Goal: Information Seeking & Learning: Check status

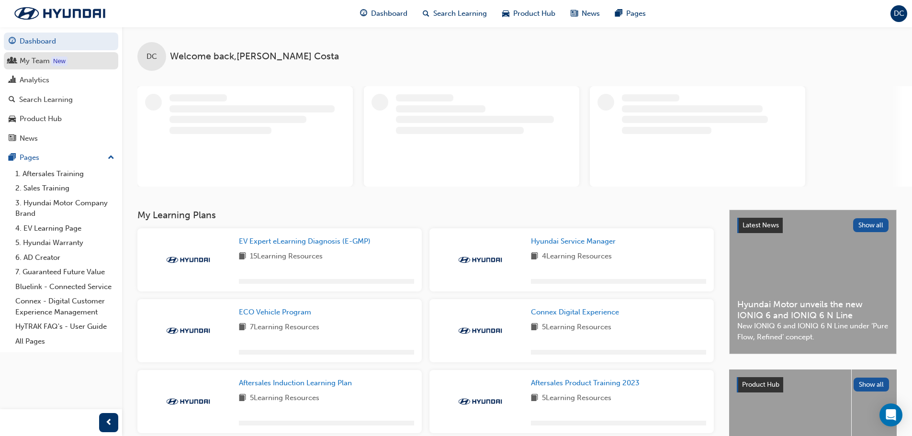
click at [18, 61] on div "My Team" at bounding box center [61, 61] width 105 height 12
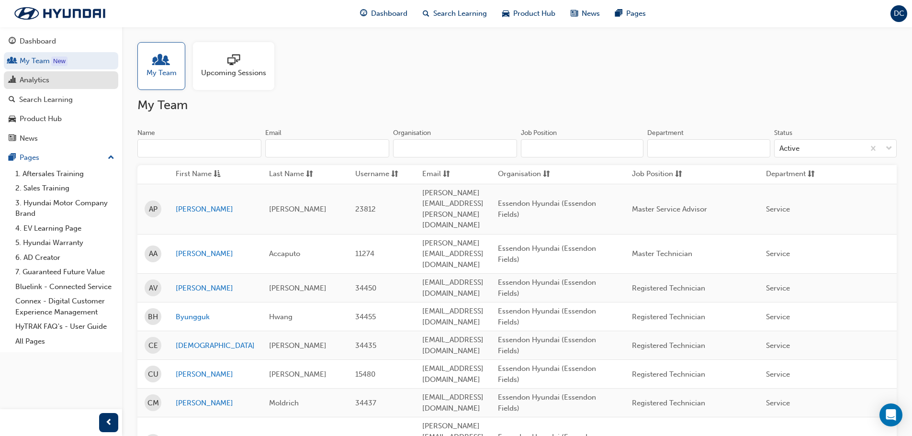
click at [46, 80] on div "Analytics" at bounding box center [35, 80] width 30 height 11
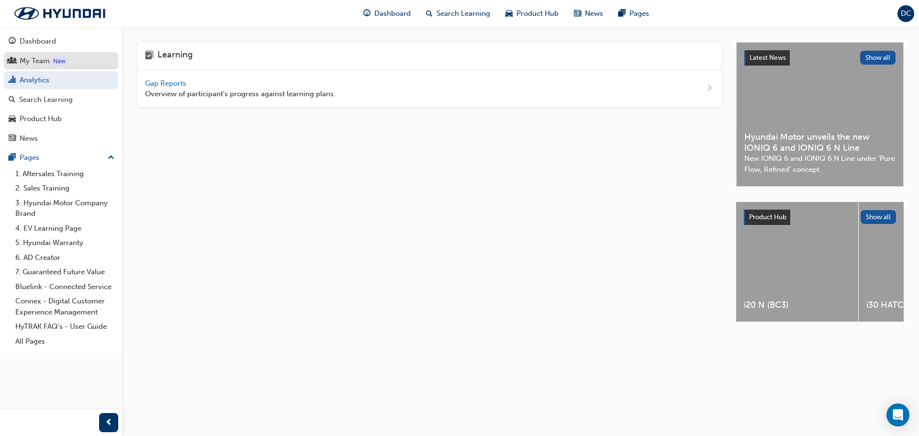
click at [43, 65] on div "My Team" at bounding box center [35, 61] width 30 height 11
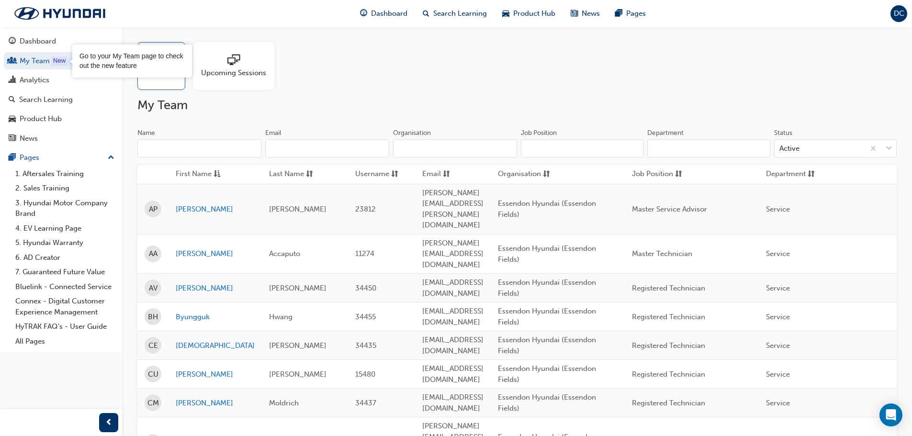
click at [214, 67] on div at bounding box center [233, 60] width 65 height 13
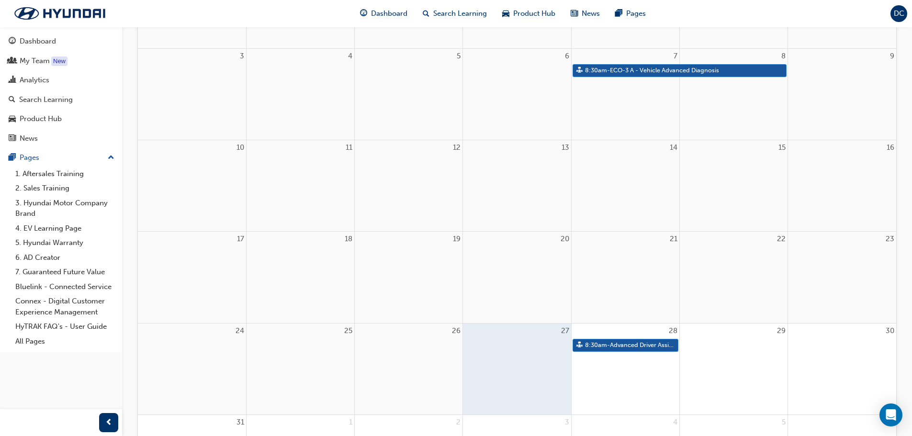
scroll to position [239, 0]
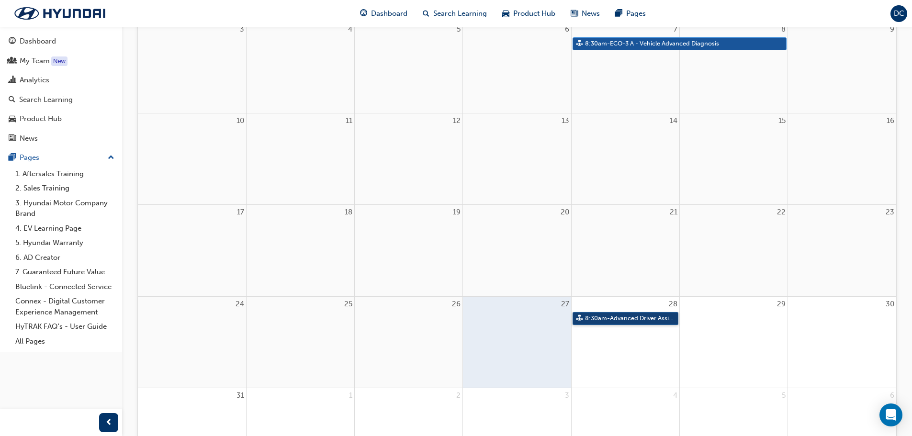
click at [618, 318] on link "8:30am - Advanced Driver Assist Systems" at bounding box center [625, 318] width 106 height 13
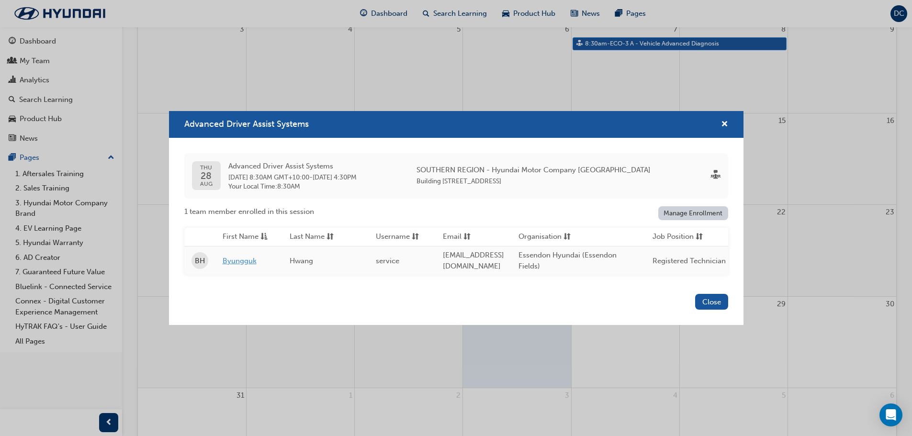
click at [253, 258] on link "Byungguk" at bounding box center [249, 261] width 53 height 11
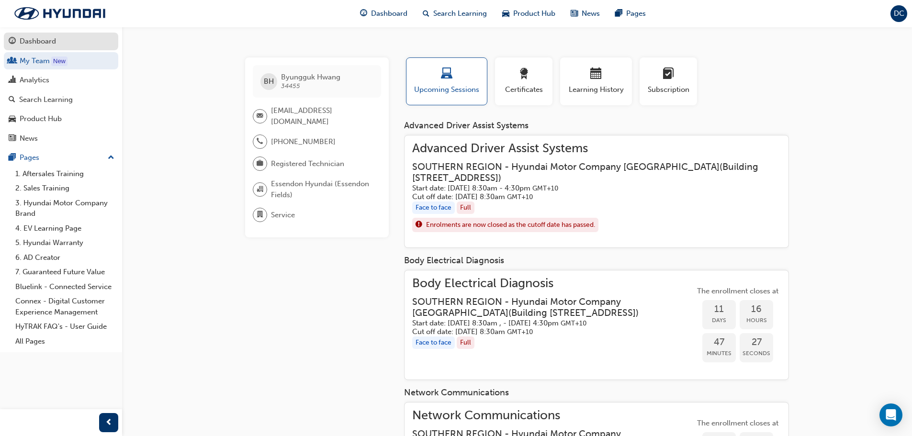
click at [42, 41] on div "Dashboard" at bounding box center [38, 41] width 36 height 11
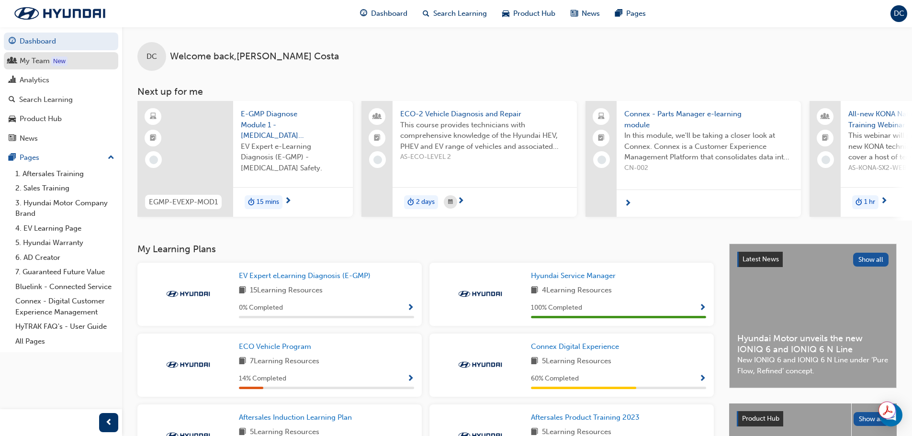
click at [37, 60] on div "My Team" at bounding box center [35, 61] width 30 height 11
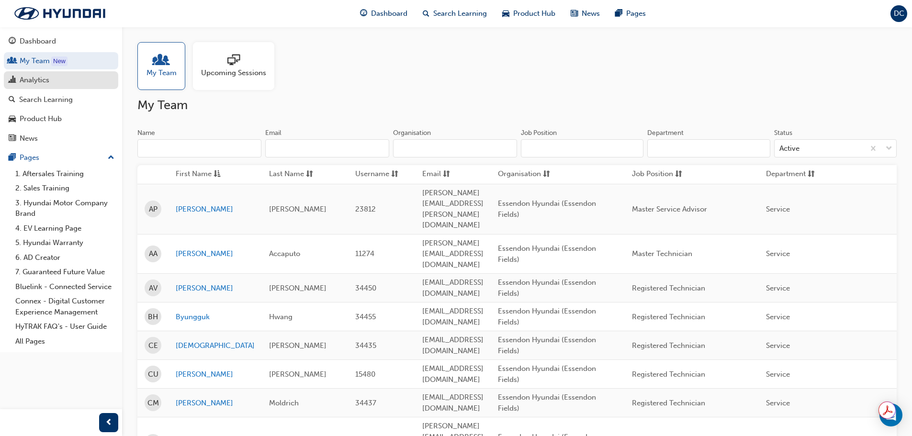
click at [45, 77] on div "Analytics" at bounding box center [35, 80] width 30 height 11
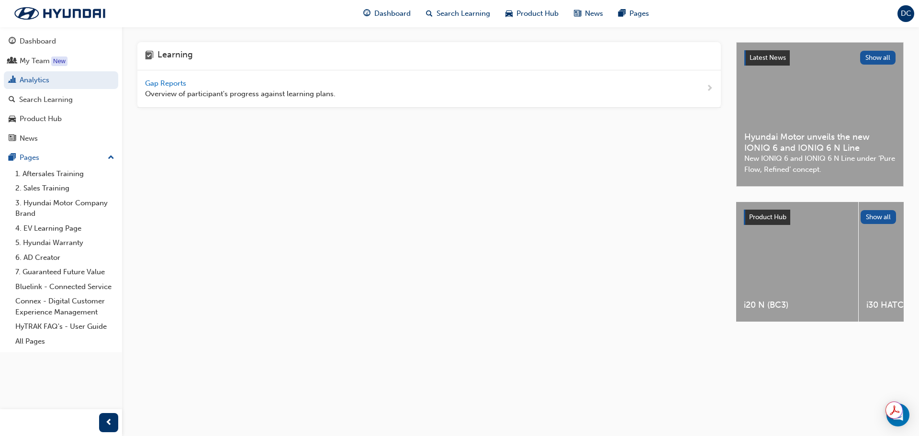
click at [174, 76] on div "Gap Reports Overview of participant's progress against learning plans." at bounding box center [428, 88] width 583 height 37
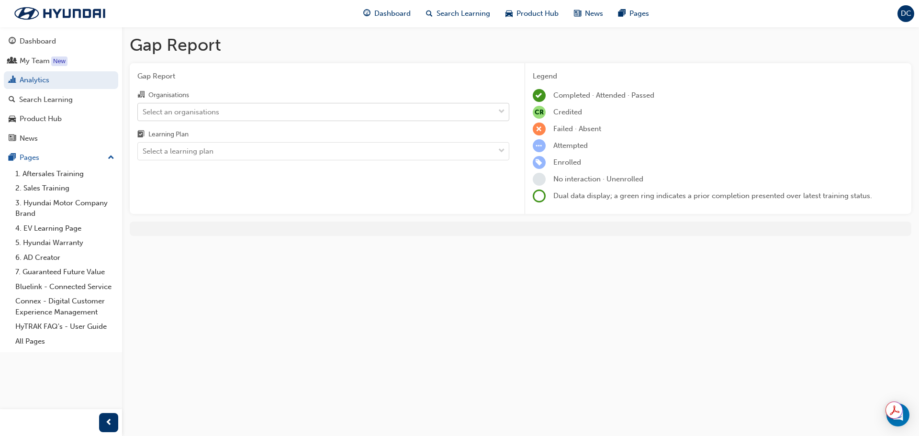
click at [185, 112] on div "Select an organisations" at bounding box center [181, 111] width 77 height 11
click at [144, 112] on input "Organisations Select an organisations" at bounding box center [143, 111] width 1 height 8
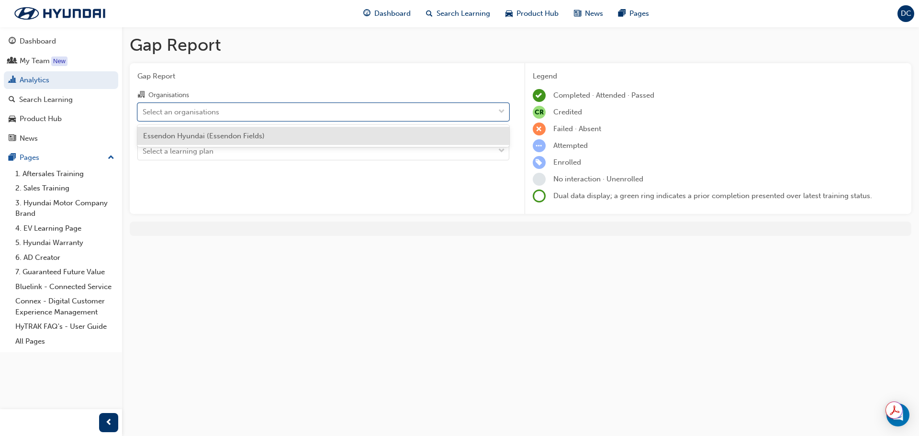
click at [199, 129] on div "Essendon Hyundai (Essendon Fields)" at bounding box center [323, 136] width 372 height 19
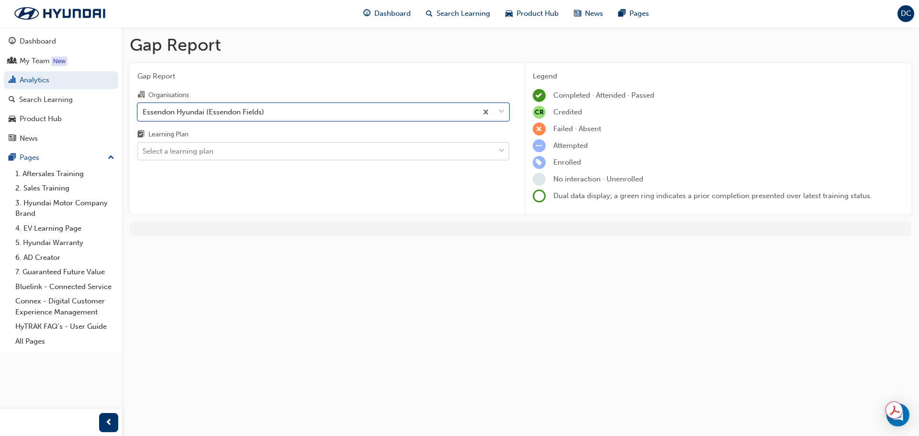
click at [207, 145] on div "Select a learning plan" at bounding box center [316, 151] width 357 height 17
click at [144, 147] on input "Learning Plan Select a learning plan" at bounding box center [143, 151] width 1 height 8
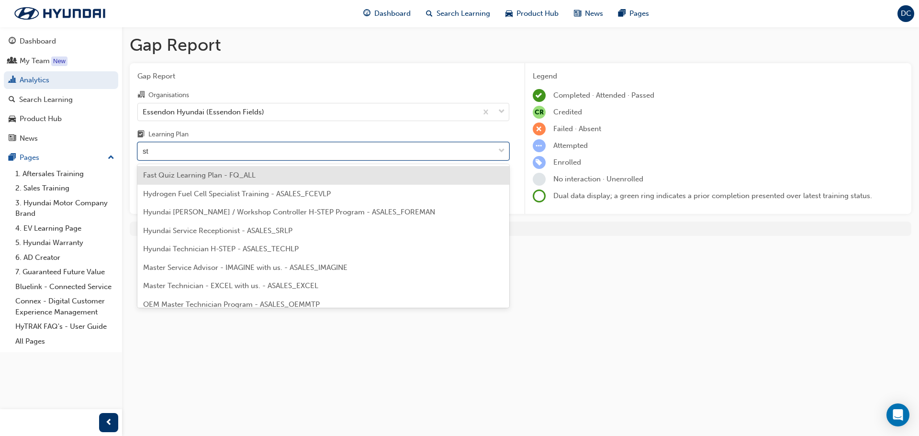
type input "ste"
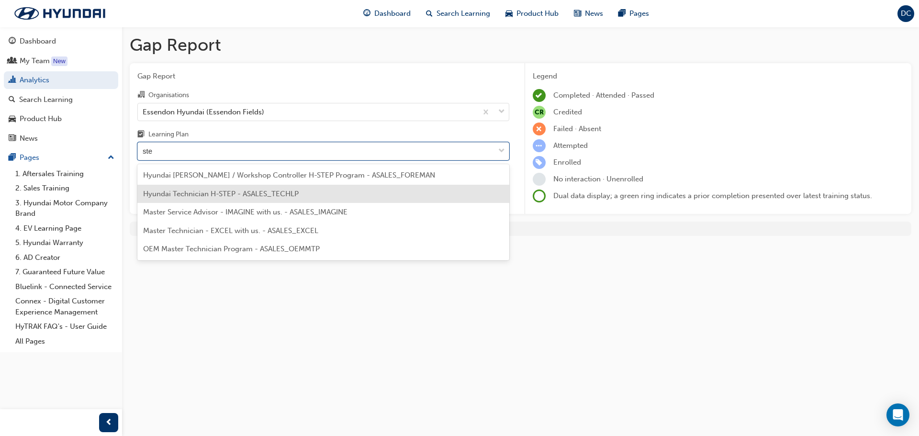
click at [207, 186] on div "Hyundai Technician H-STEP - ASALES_TECHLP" at bounding box center [323, 194] width 372 height 19
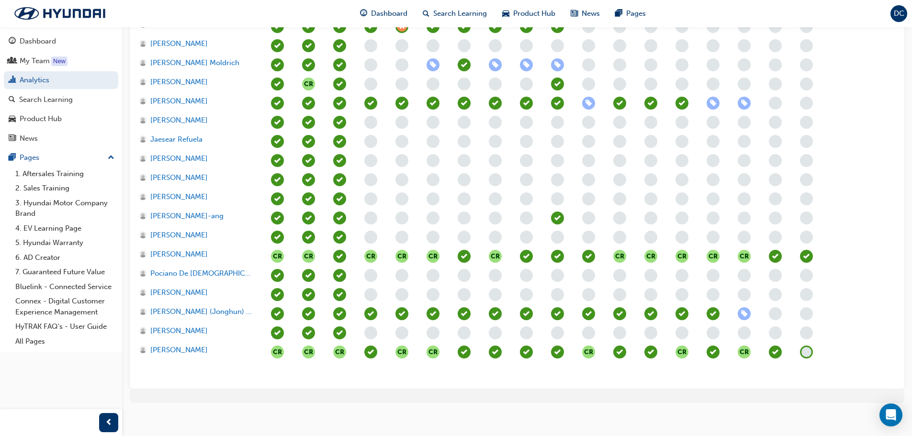
scroll to position [179, 0]
